Goal: Task Accomplishment & Management: Use online tool/utility

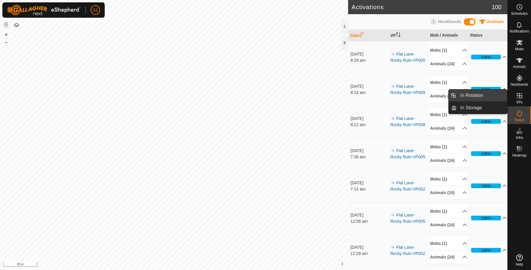
click at [505, 92] on link "In Rotation" at bounding box center [482, 95] width 50 height 12
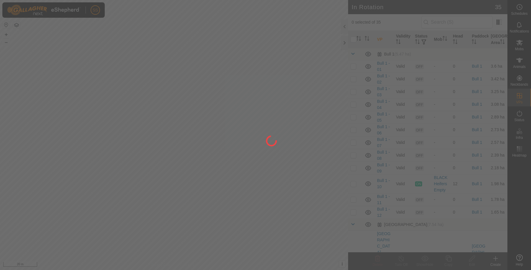
click at [473, 94] on div at bounding box center [265, 135] width 531 height 270
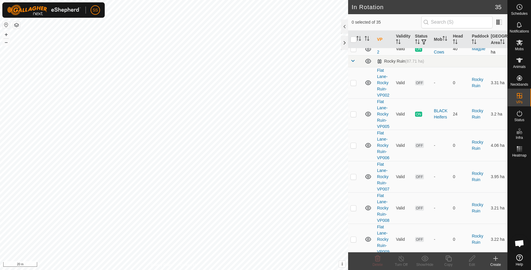
scroll to position [131, 0]
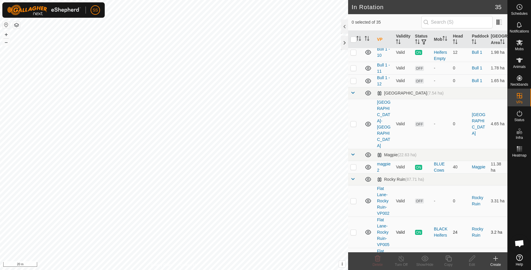
click at [356, 220] on td at bounding box center [355, 231] width 14 height 31
checkbox input "true"
click at [444, 263] on div "Copy" at bounding box center [449, 264] width 24 height 5
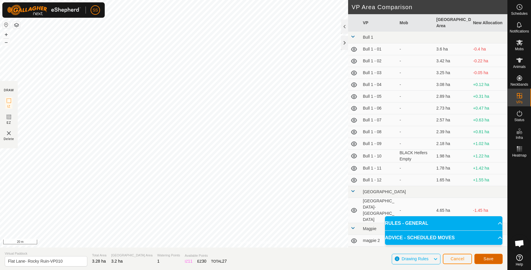
click at [491, 260] on span "Save" at bounding box center [489, 258] width 10 height 5
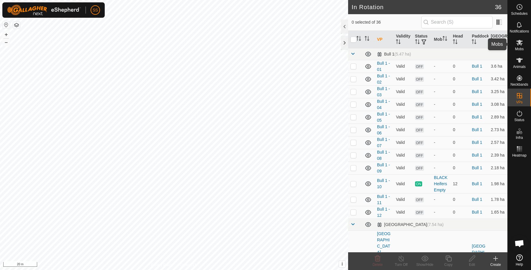
click at [518, 45] on icon at bounding box center [520, 43] width 6 height 6
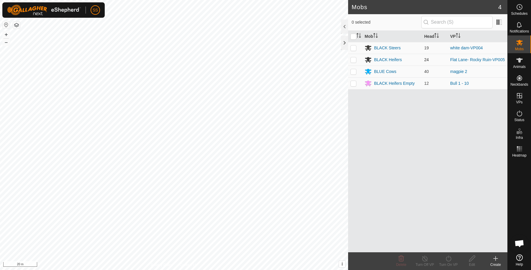
click at [356, 58] on p-checkbox at bounding box center [354, 59] width 6 height 5
checkbox input "true"
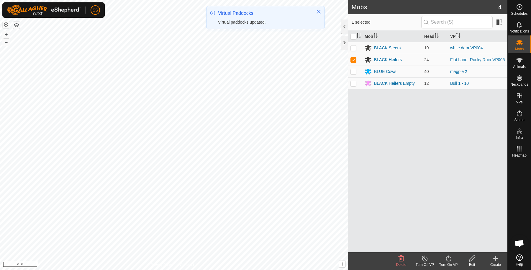
click at [454, 256] on turn-on-svg-icon at bounding box center [449, 258] width 24 height 7
click at [446, 244] on link "Now" at bounding box center [466, 246] width 58 height 12
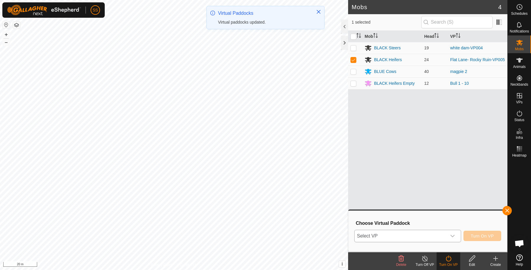
click at [423, 233] on span "Select VP" at bounding box center [401, 236] width 92 height 12
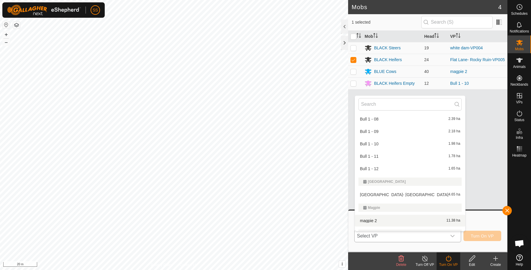
scroll to position [198, 0]
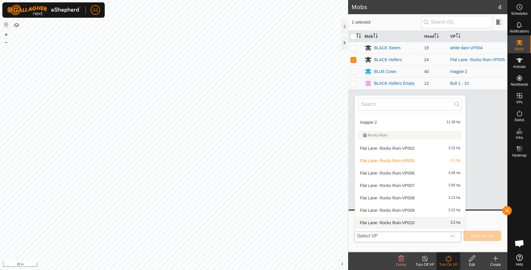
click at [409, 218] on li "Flat Lane- Rocky Ruin-VP010 3.2 ha" at bounding box center [410, 223] width 110 height 12
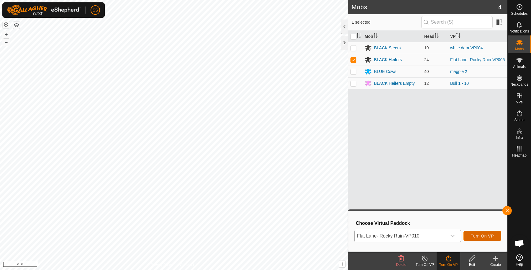
click at [493, 238] on span "Turn On VP" at bounding box center [482, 235] width 23 height 5
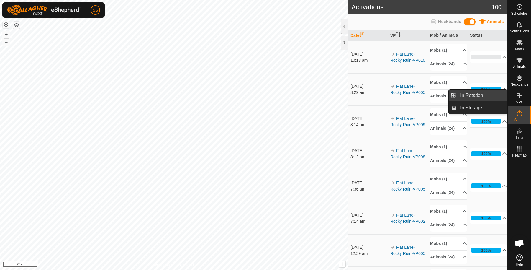
click at [491, 98] on link "In Rotation" at bounding box center [482, 95] width 50 height 12
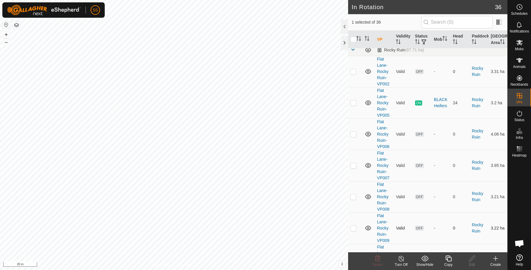
scroll to position [359, 0]
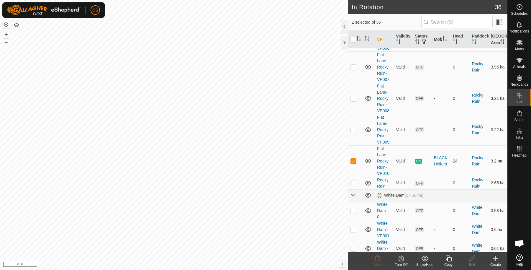
click at [352, 148] on td at bounding box center [355, 160] width 14 height 31
checkbox input "false"
click at [353, 127] on p-checkbox at bounding box center [354, 129] width 6 height 5
checkbox input "true"
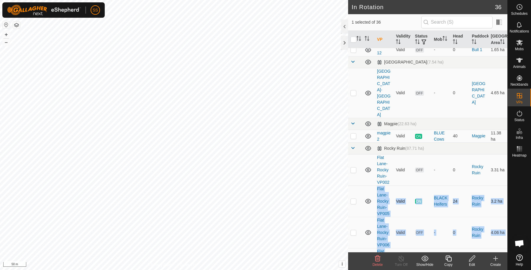
click at [354, 199] on p-checkbox at bounding box center [354, 201] width 6 height 5
checkbox input "true"
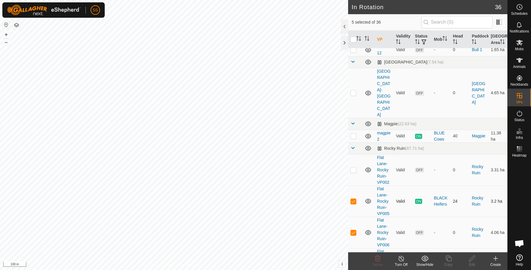
scroll to position [261, 0]
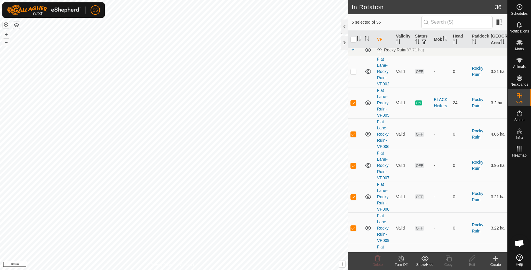
click at [353, 100] on p-checkbox at bounding box center [354, 102] width 6 height 5
checkbox input "false"
click at [380, 259] on icon at bounding box center [377, 258] width 7 height 7
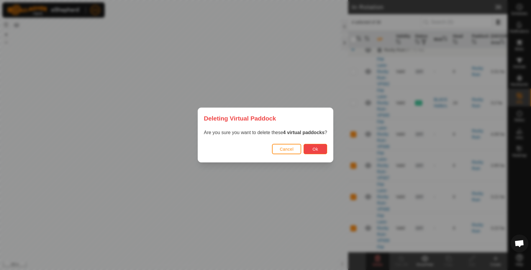
click at [326, 150] on button "Ok" at bounding box center [316, 149] width 24 height 10
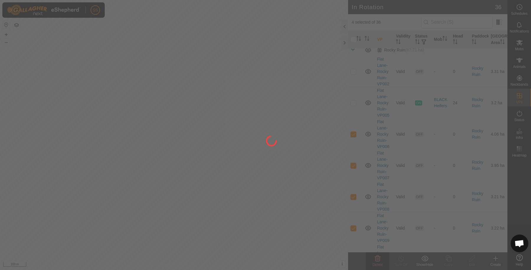
checkbox input "false"
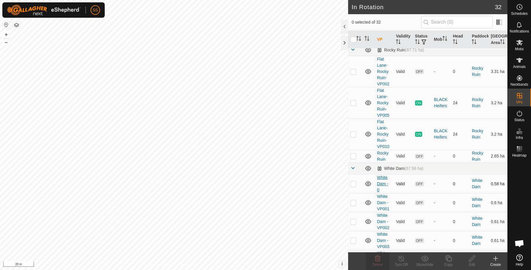
scroll to position [162, 0]
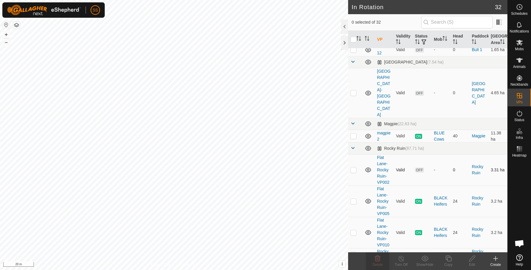
click at [354, 167] on p-checkbox at bounding box center [354, 169] width 6 height 5
checkbox input "true"
click at [383, 258] on delete-svg-icon at bounding box center [378, 258] width 24 height 7
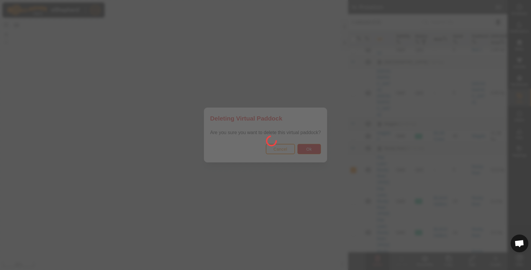
click at [316, 150] on div at bounding box center [265, 135] width 531 height 270
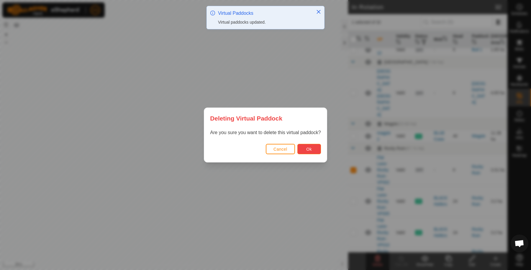
click at [314, 150] on button "Ok" at bounding box center [310, 149] width 24 height 10
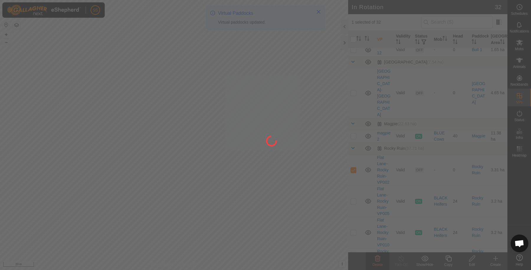
checkbox input "false"
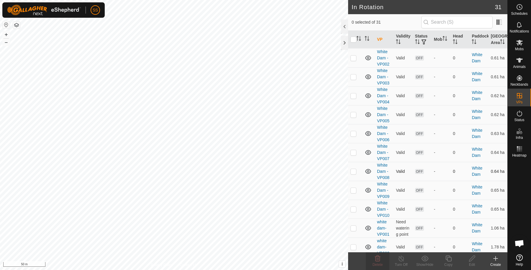
scroll to position [400, 0]
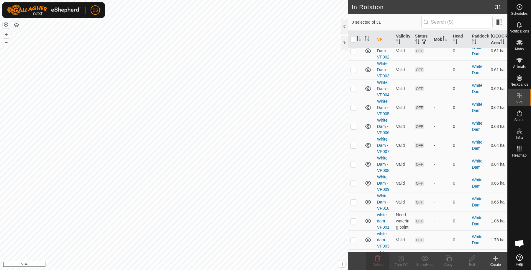
click at [353, 256] on p-checkbox at bounding box center [354, 258] width 6 height 5
checkbox input "true"
click at [450, 258] on icon at bounding box center [448, 258] width 7 height 7
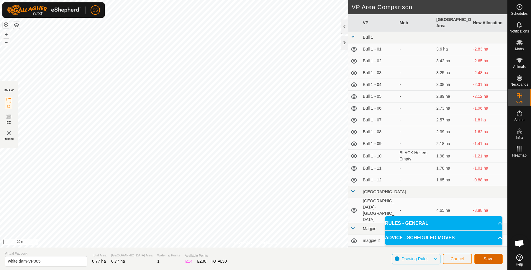
click at [486, 259] on span "Save" at bounding box center [489, 258] width 10 height 5
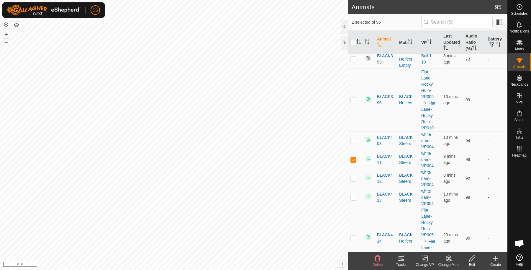
scroll to position [1574, 0]
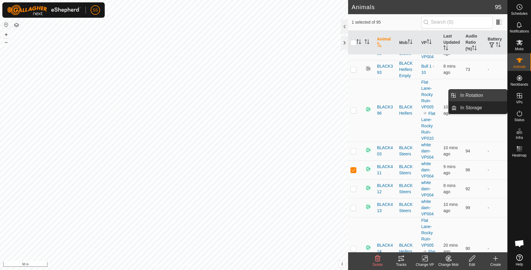
click at [479, 95] on link "In Rotation" at bounding box center [482, 95] width 50 height 12
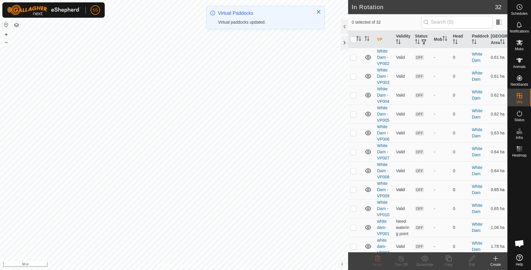
scroll to position [419, 0]
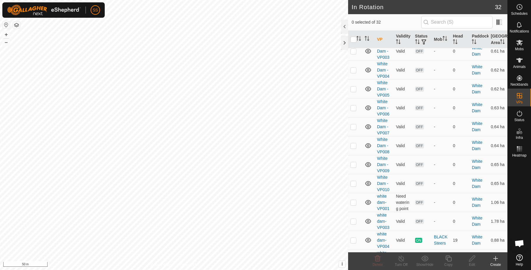
click at [354, 256] on p-checkbox at bounding box center [354, 258] width 6 height 5
checkbox input "true"
click at [472, 261] on icon at bounding box center [472, 258] width 7 height 7
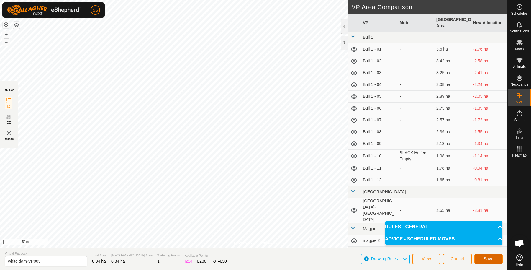
click at [492, 258] on span "Save" at bounding box center [489, 258] width 10 height 5
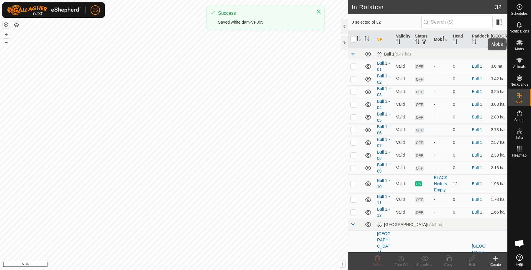
click at [519, 43] on icon at bounding box center [520, 43] width 6 height 6
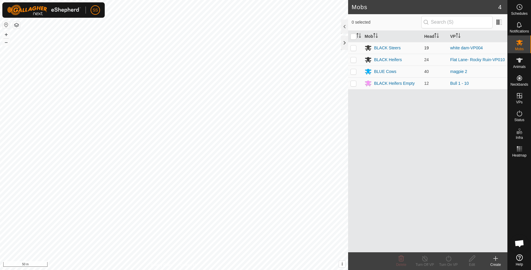
click at [357, 48] on td at bounding box center [355, 48] width 14 height 12
checkbox input "true"
click at [447, 256] on icon at bounding box center [448, 258] width 5 height 6
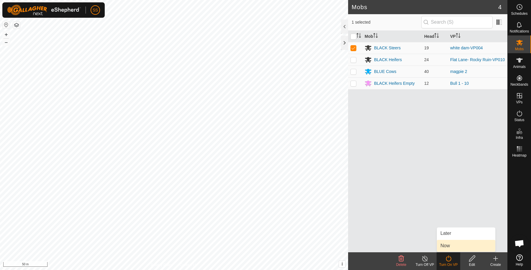
click at [441, 245] on link "Now" at bounding box center [466, 246] width 58 height 12
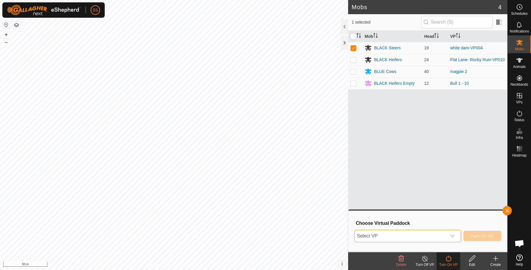
click at [394, 240] on span "Select VP" at bounding box center [401, 236] width 92 height 12
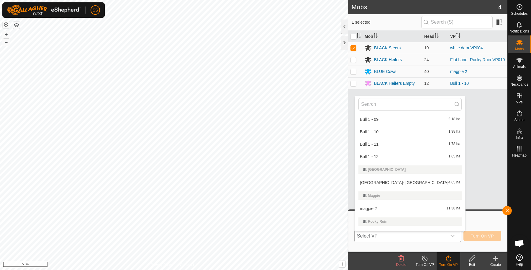
scroll to position [346, 0]
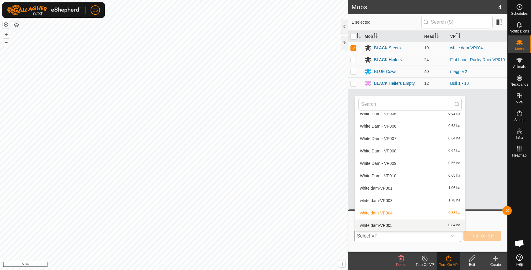
click at [391, 226] on li "white dam-VP005 0.84 ha" at bounding box center [410, 225] width 110 height 12
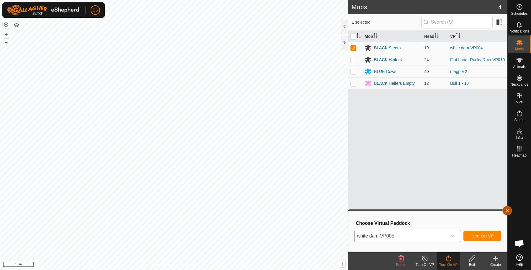
click at [507, 209] on span "button" at bounding box center [507, 210] width 5 height 5
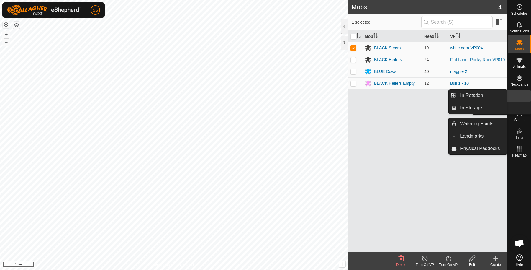
click at [522, 97] on icon at bounding box center [519, 95] width 7 height 7
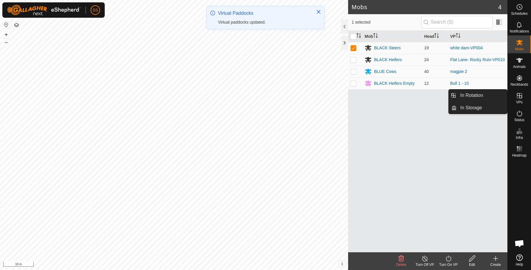
click at [496, 98] on link "In Rotation" at bounding box center [482, 95] width 50 height 12
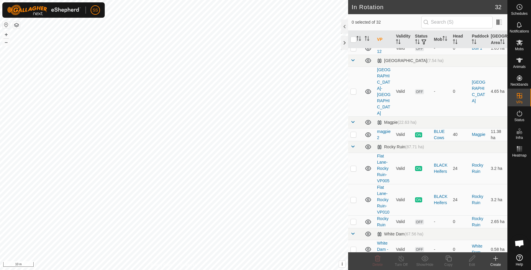
scroll to position [419, 0]
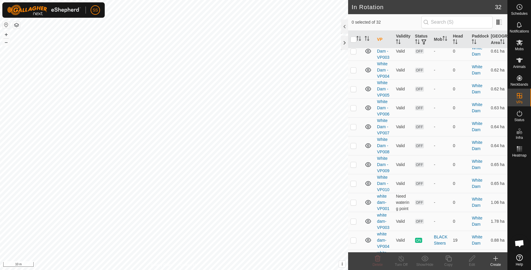
click at [354, 256] on p-checkbox at bounding box center [354, 258] width 6 height 5
checkbox input "true"
click at [469, 257] on icon at bounding box center [472, 258] width 7 height 7
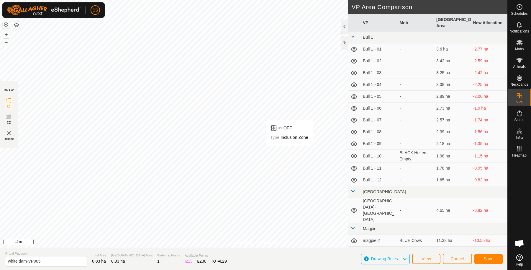
click at [486, 253] on div "Save" at bounding box center [489, 258] width 28 height 14
click at [486, 256] on span "Save" at bounding box center [489, 258] width 10 height 5
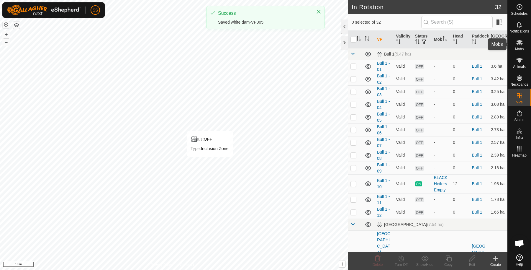
click at [519, 44] on icon at bounding box center [520, 43] width 6 height 6
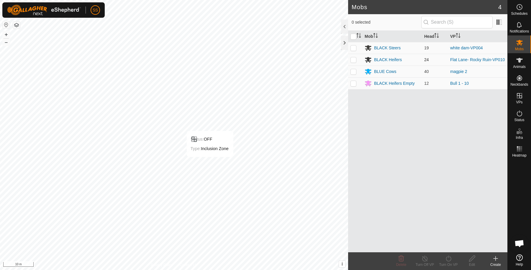
click at [354, 62] on td at bounding box center [355, 60] width 14 height 12
click at [351, 59] on p-checkbox at bounding box center [354, 59] width 6 height 5
checkbox input "false"
click at [355, 47] on p-checkbox at bounding box center [354, 47] width 6 height 5
checkbox input "true"
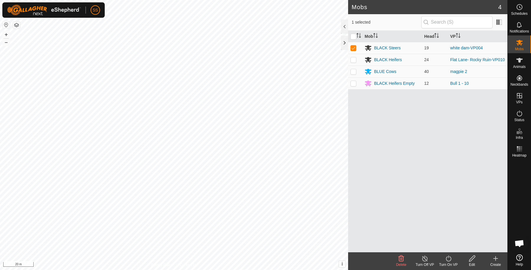
click at [450, 254] on div "Turn On VP" at bounding box center [449, 261] width 24 height 18
click at [444, 242] on link "Now" at bounding box center [466, 246] width 58 height 12
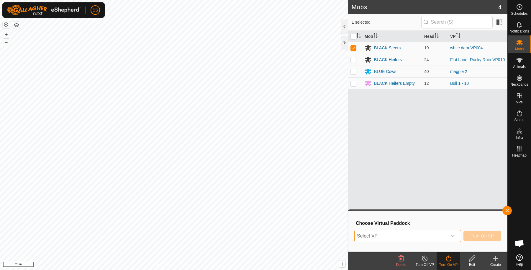
click at [378, 233] on span "Select VP" at bounding box center [401, 236] width 92 height 12
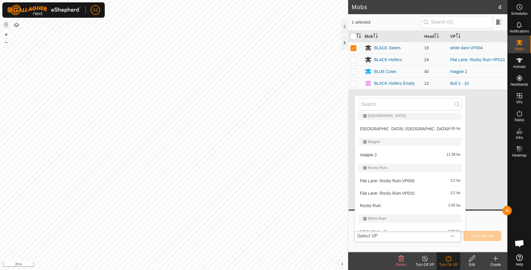
scroll to position [346, 0]
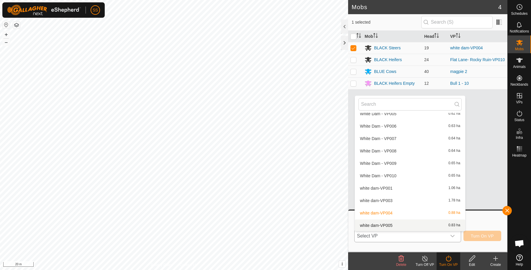
click at [372, 226] on li "white dam-VP005 0.83 ha" at bounding box center [410, 225] width 110 height 12
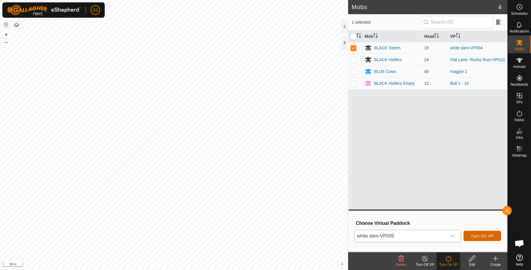
click at [472, 234] on span "Turn On VP" at bounding box center [482, 235] width 23 height 5
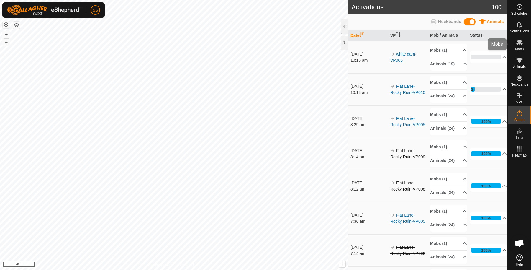
click at [522, 47] on es-mob-svg-icon at bounding box center [519, 42] width 11 height 9
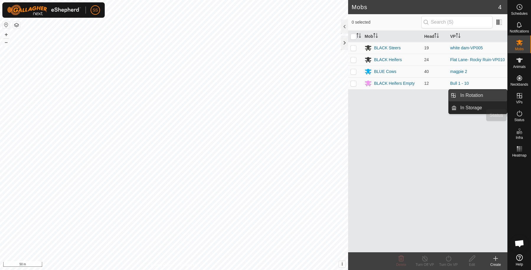
click at [518, 111] on icon at bounding box center [519, 113] width 7 height 7
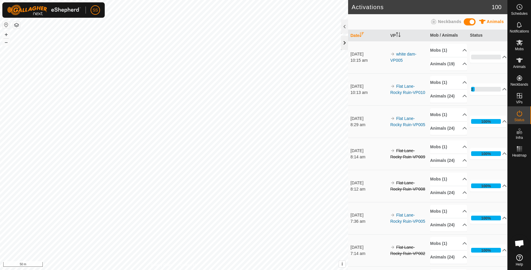
click at [344, 44] on div at bounding box center [344, 43] width 7 height 14
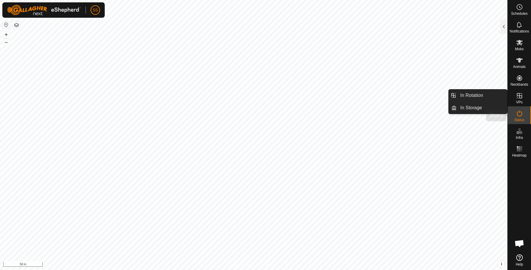
click at [524, 112] on es-activation-svg-icon at bounding box center [519, 113] width 11 height 9
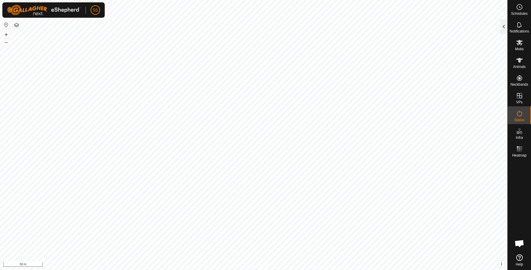
click at [506, 27] on div at bounding box center [504, 26] width 7 height 14
